Goal: Information Seeking & Learning: Check status

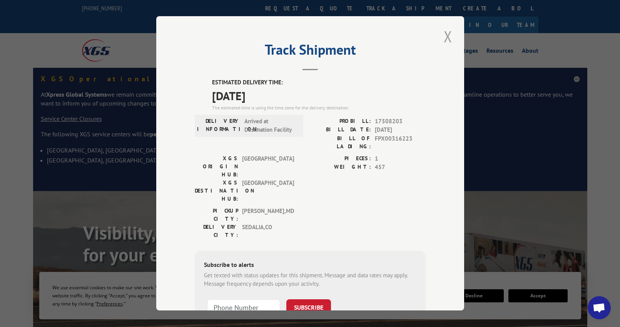
click at [450, 41] on button "Close modal" at bounding box center [448, 36] width 13 height 21
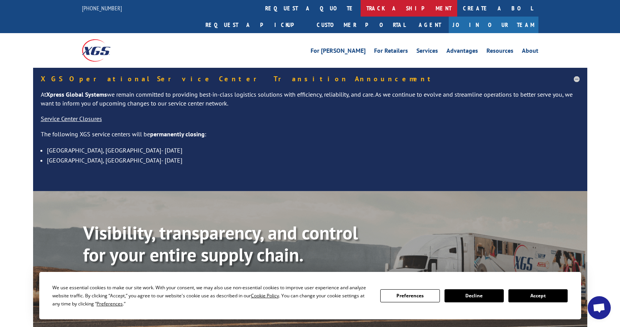
click at [361, 7] on link "track a shipment" at bounding box center [409, 8] width 97 height 17
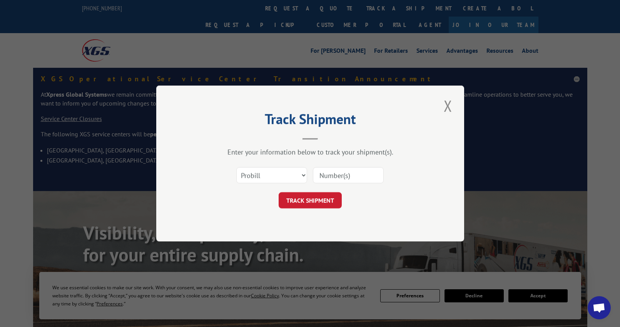
click at [358, 183] on div at bounding box center [348, 175] width 71 height 18
click at [355, 177] on input at bounding box center [348, 175] width 71 height 16
click at [291, 169] on select "Select category... Probill BOL PO" at bounding box center [271, 175] width 71 height 16
select select "bol"
click at [304, 194] on button "TRACK SHIPMENT" at bounding box center [310, 200] width 63 height 16
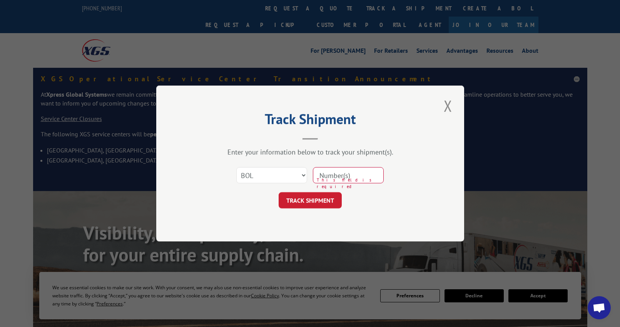
click at [338, 176] on input at bounding box center [348, 175] width 71 height 16
type input "FPX00316223"
click at [334, 201] on button "TRACK SHIPMENT" at bounding box center [310, 200] width 63 height 16
